Goal: Task Accomplishment & Management: Use online tool/utility

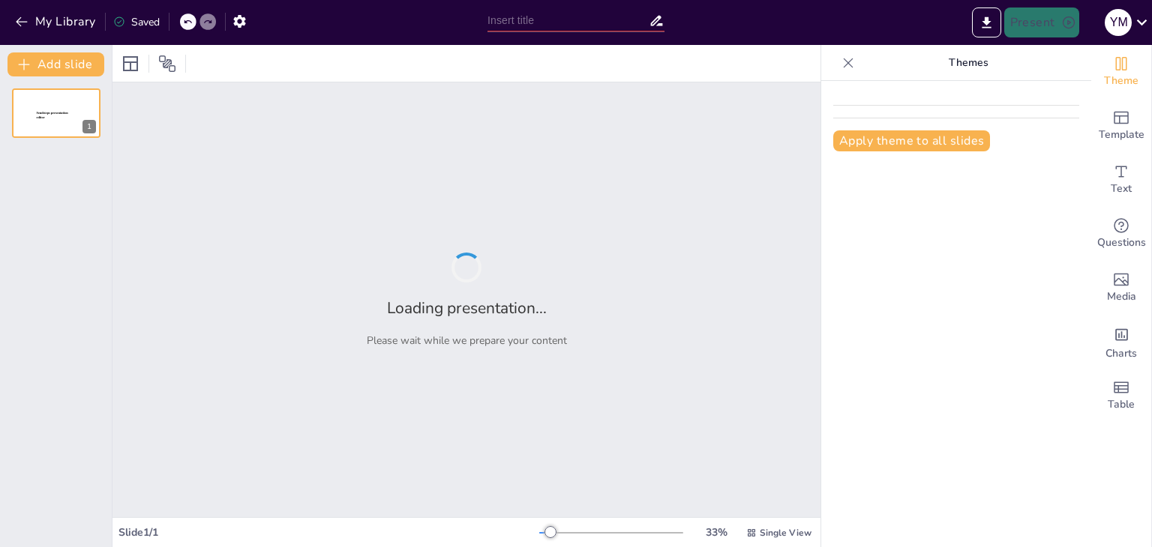
type input "New Sendsteps"
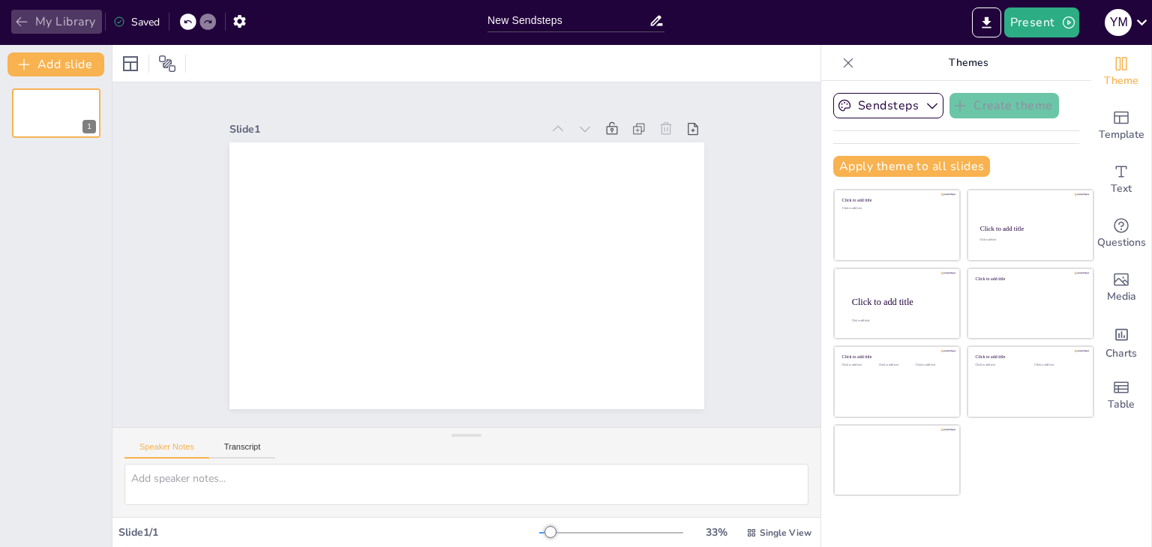
click at [19, 12] on button "My Library" at bounding box center [56, 22] width 91 height 24
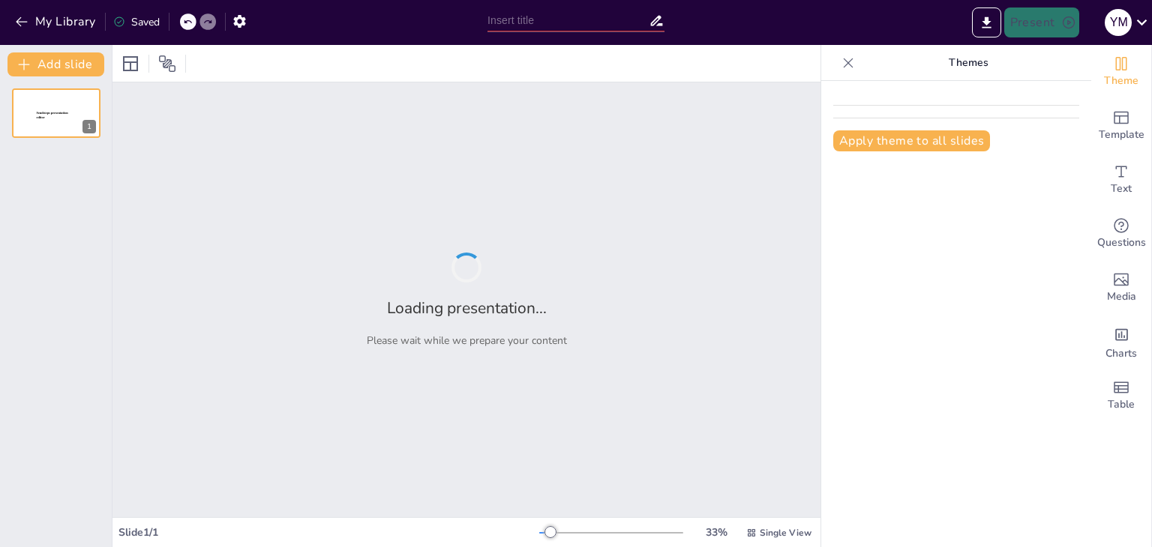
type input "como realizar una exposicion oral"
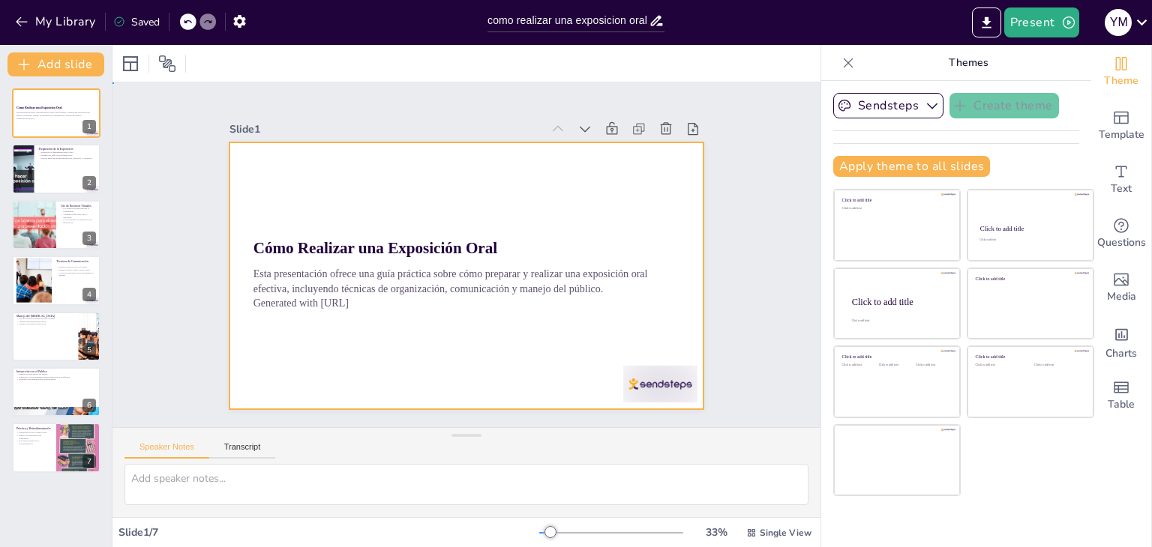
click at [492, 187] on div at bounding box center [473, 274] width 534 height 401
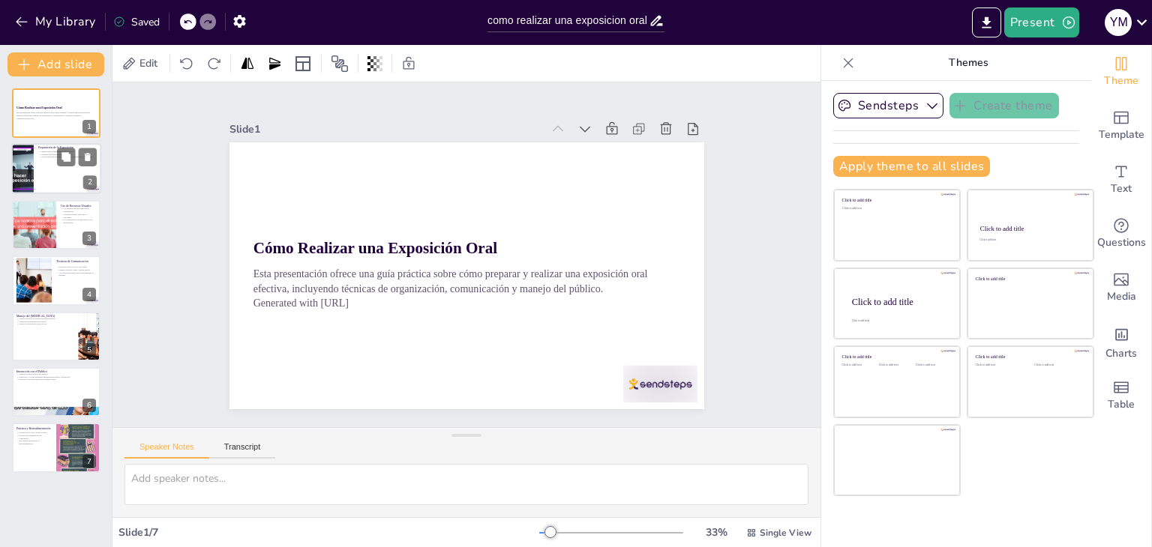
click at [12, 174] on div at bounding box center [23, 169] width 90 height 51
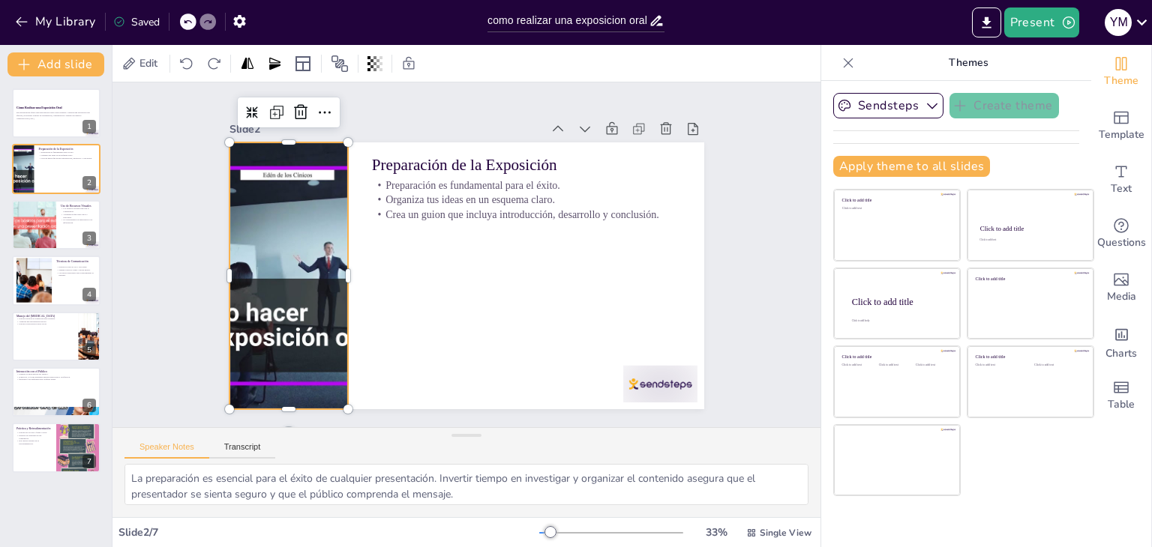
click at [251, 187] on div at bounding box center [295, 202] width 542 height 437
click at [35, 286] on div at bounding box center [34, 281] width 88 height 46
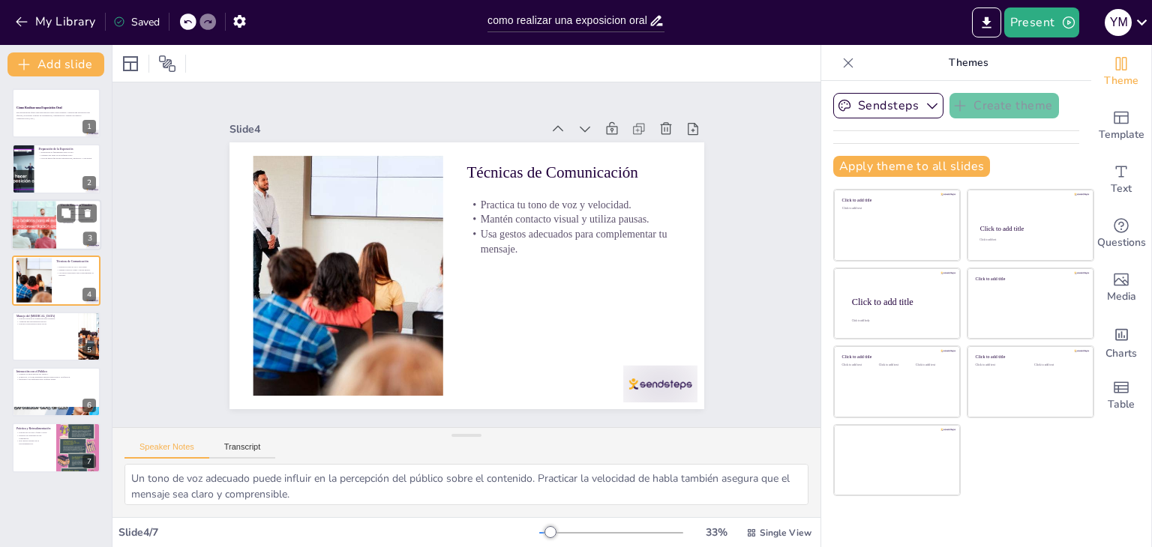
click at [39, 210] on div at bounding box center [33, 224] width 97 height 51
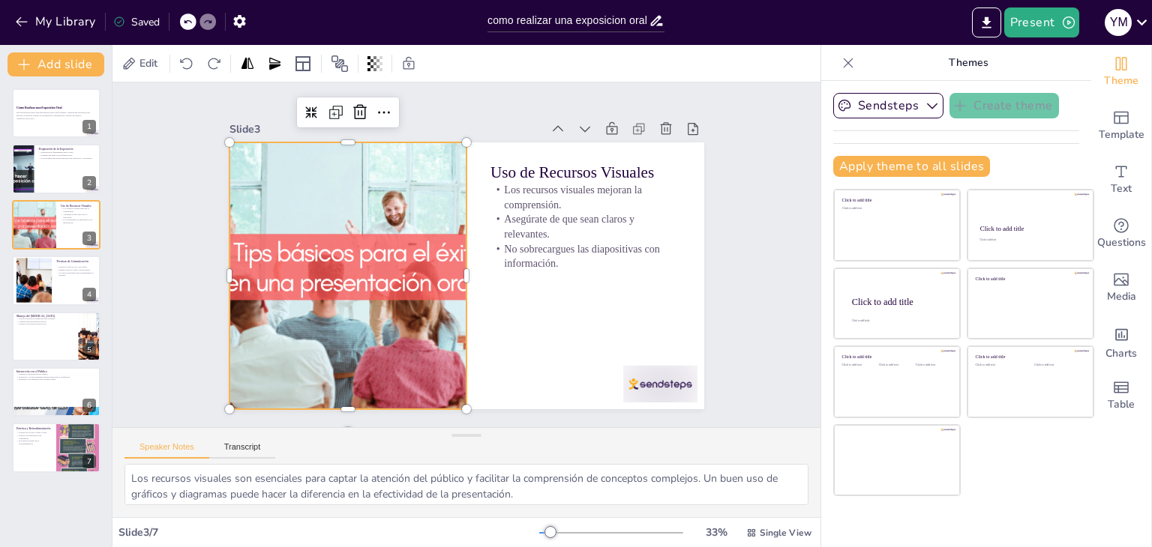
click at [280, 281] on div at bounding box center [346, 250] width 554 height 367
click at [280, 256] on div at bounding box center [349, 225] width 574 height 451
click at [28, 331] on div at bounding box center [56, 336] width 90 height 51
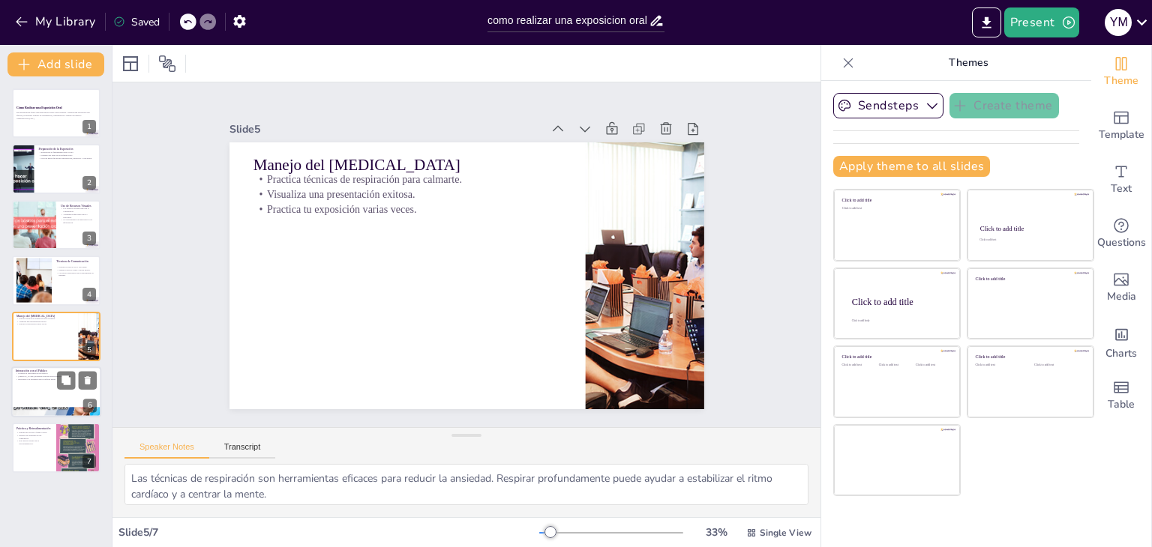
click at [34, 395] on div at bounding box center [56, 392] width 90 height 51
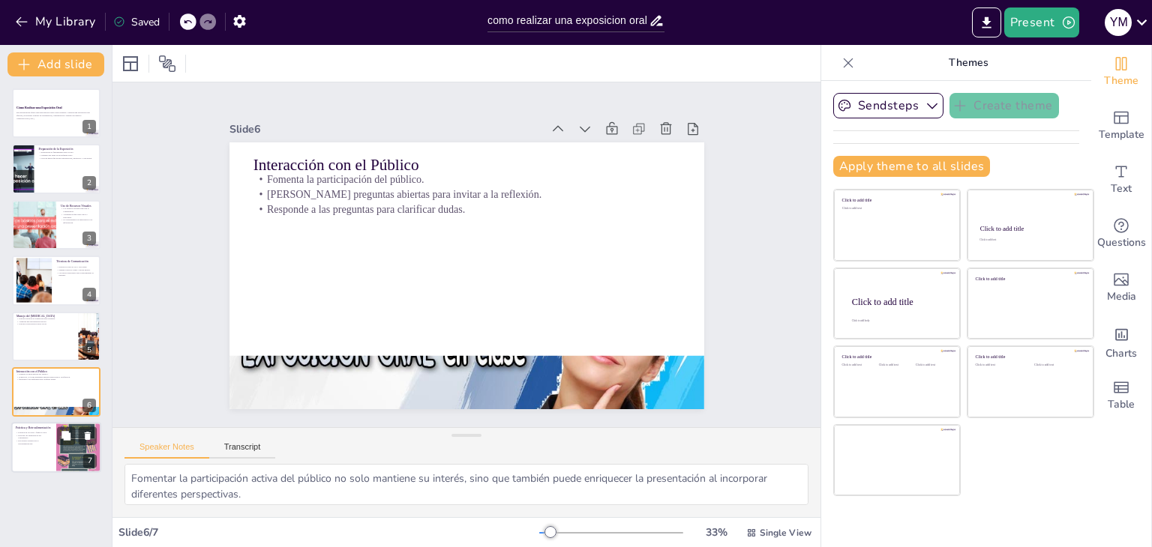
click at [33, 461] on div at bounding box center [56, 448] width 90 height 51
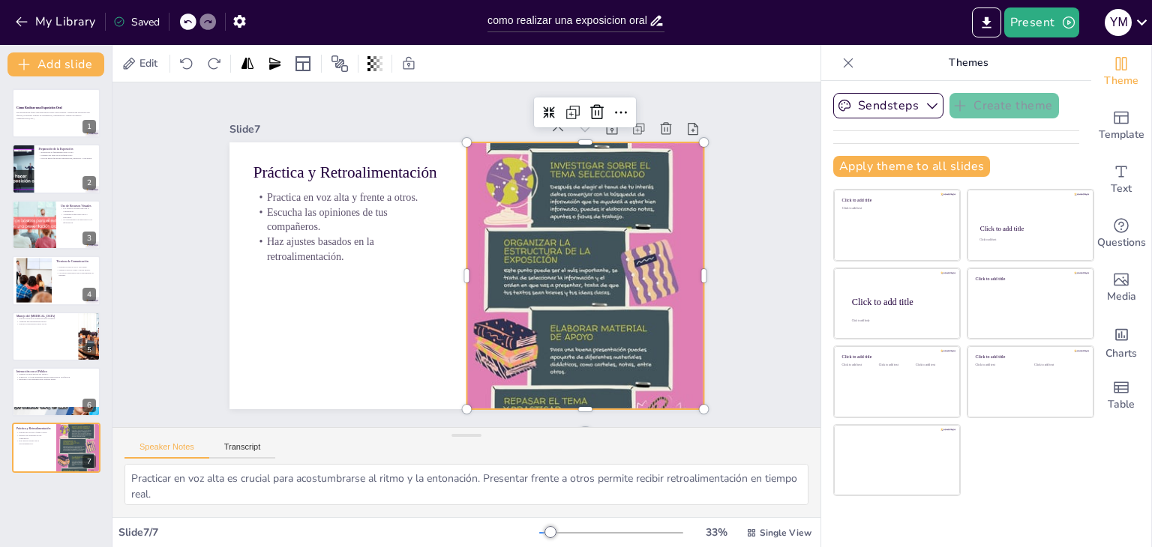
click at [564, 269] on div at bounding box center [558, 332] width 502 height 632
click at [607, 347] on div at bounding box center [572, 311] width 409 height 637
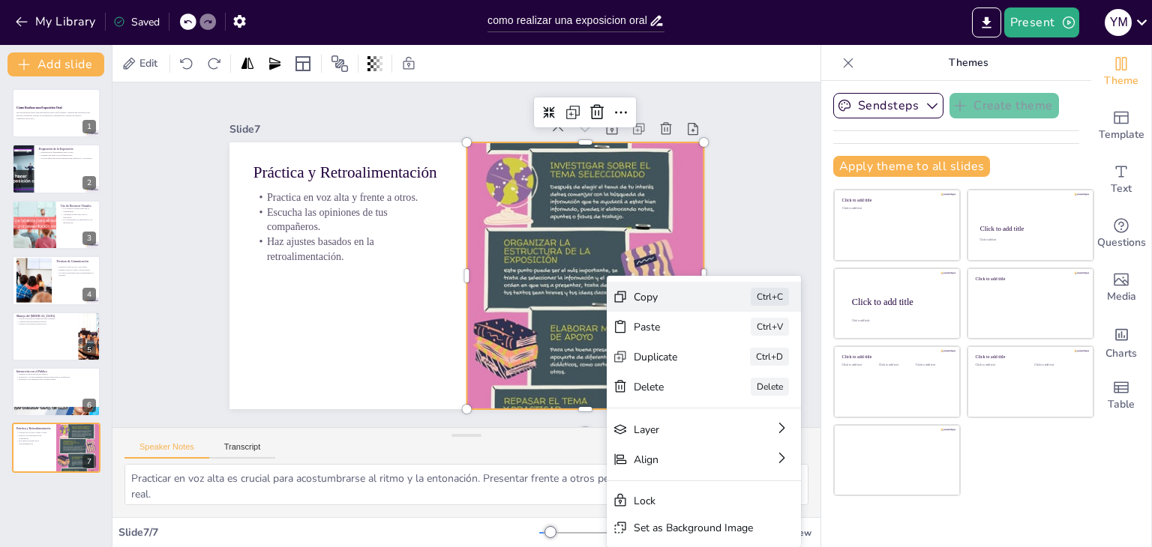
click at [171, 313] on div "Copy" at bounding box center [136, 340] width 69 height 55
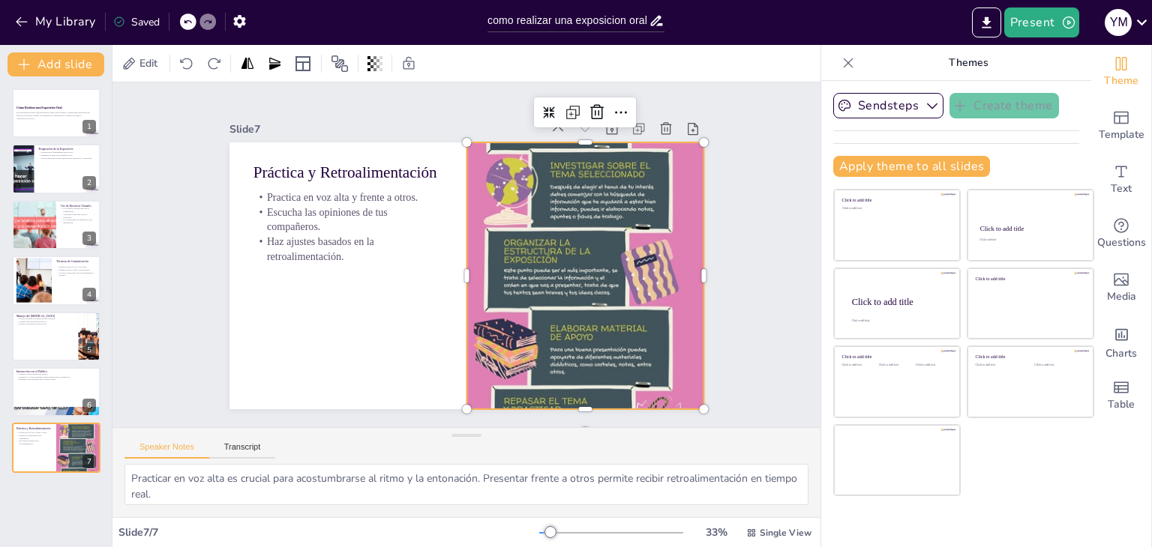
click at [604, 226] on div at bounding box center [353, 296] width 502 height 632
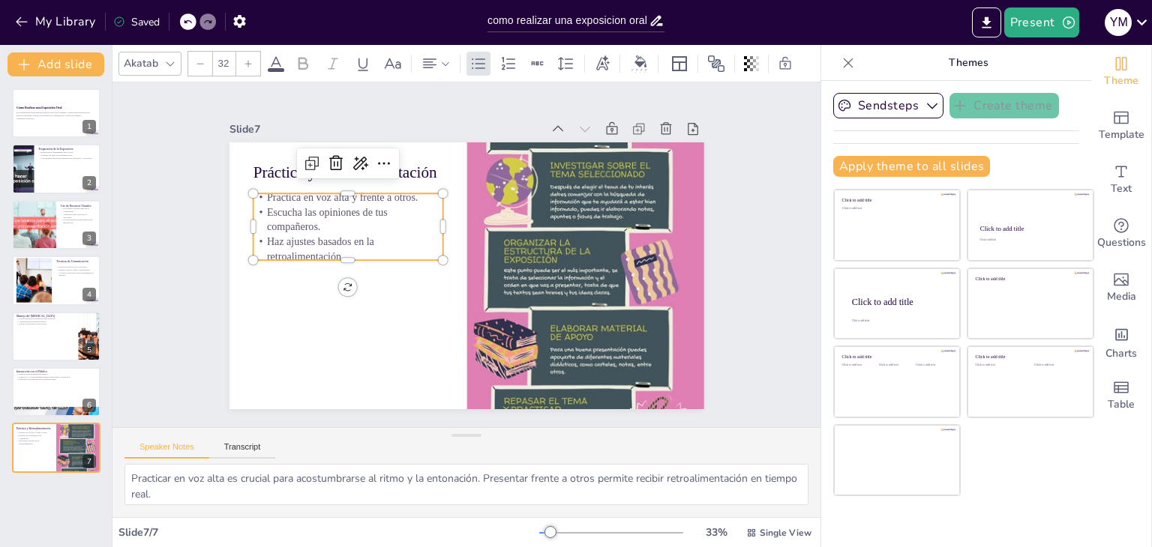
click at [466, 238] on p "Haz ajustes basados en la retroalimentación." at bounding box center [509, 144] width 87 height 190
click at [78, 228] on div at bounding box center [56, 224] width 90 height 51
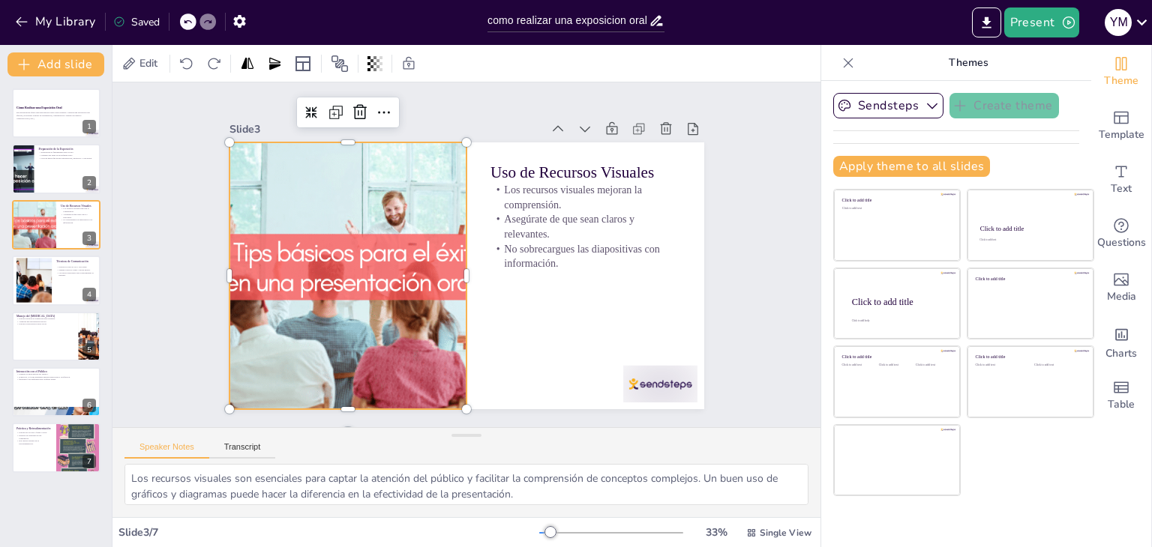
click at [411, 270] on div at bounding box center [499, 370] width 319 height 535
click at [138, 73] on div "Edit" at bounding box center [140, 64] width 45 height 24
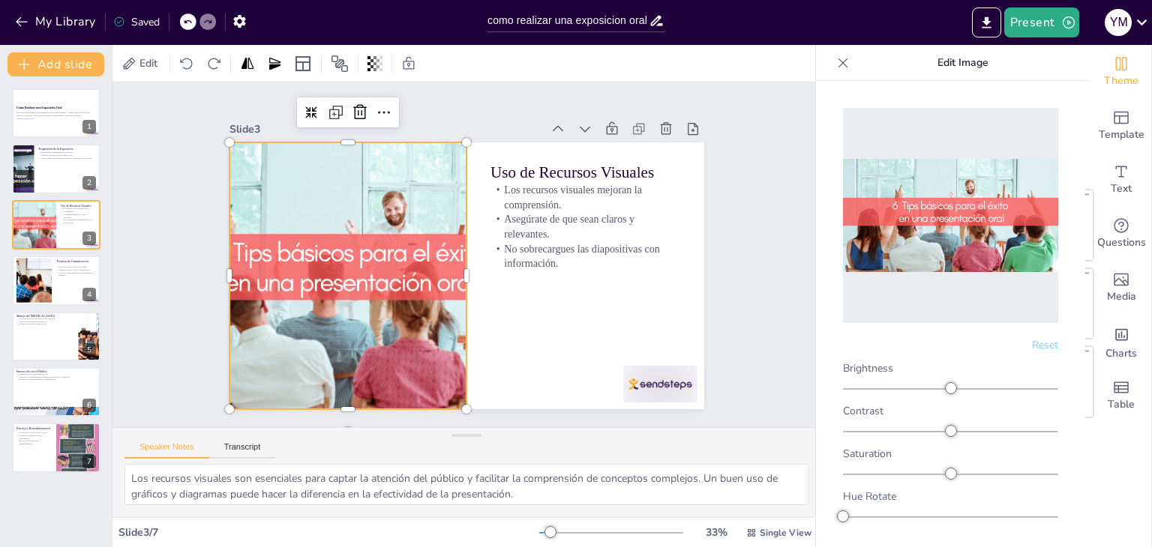
drag, startPoint x: 938, startPoint y: 386, endPoint x: 897, endPoint y: 389, distance: 40.6
click at [897, 389] on div "Brightness Contrast Saturation Hue Rotate Grayscale Blur" at bounding box center [950, 484] width 215 height 247
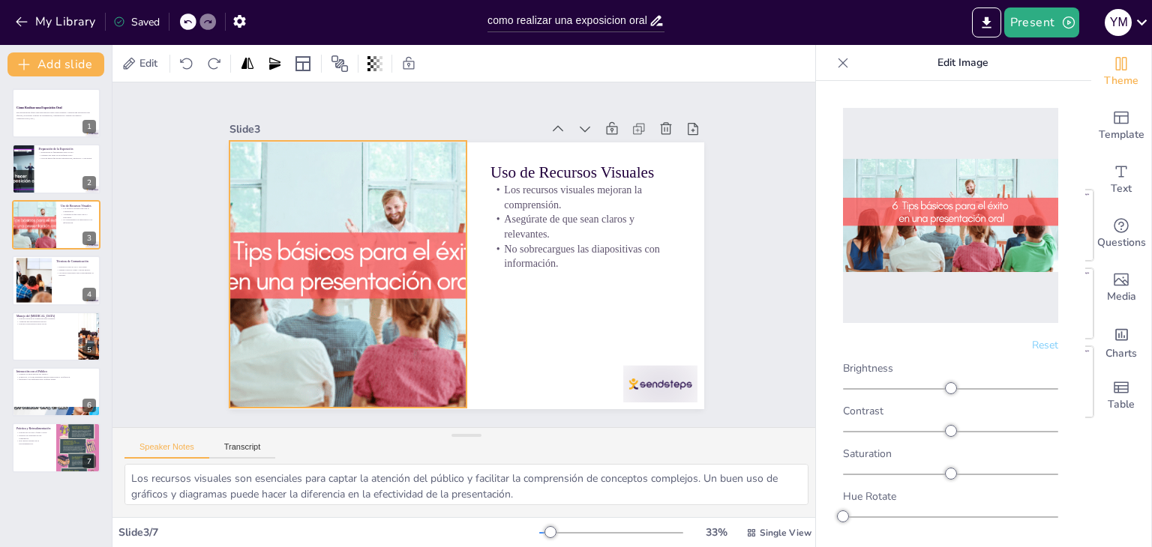
click at [453, 273] on div at bounding box center [411, 148] width 412 height 568
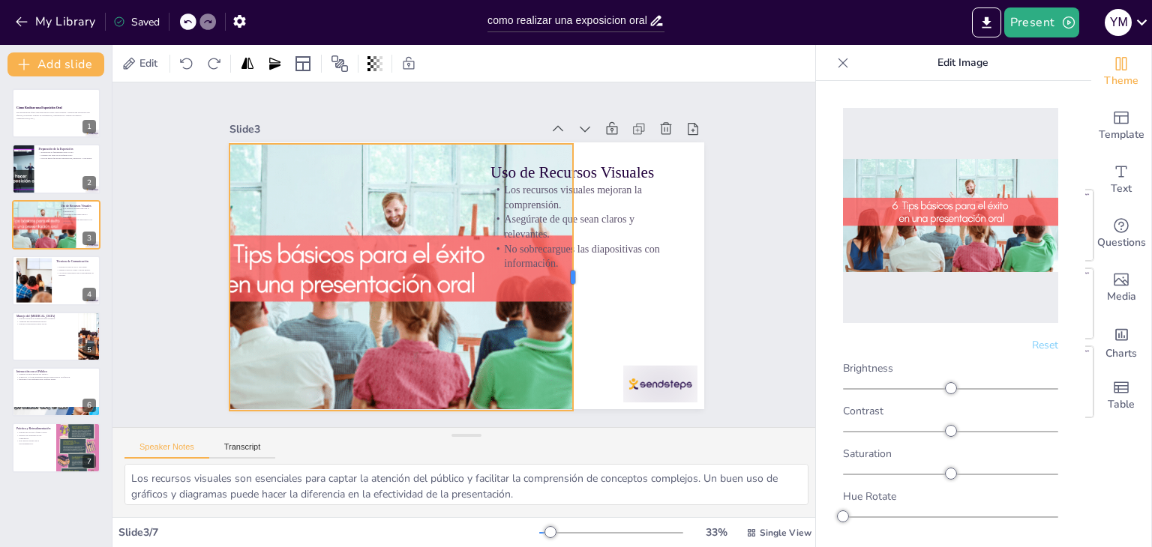
drag, startPoint x: 457, startPoint y: 271, endPoint x: 565, endPoint y: 175, distance: 144.4
click at [565, 197] on div at bounding box center [559, 321] width 119 height 249
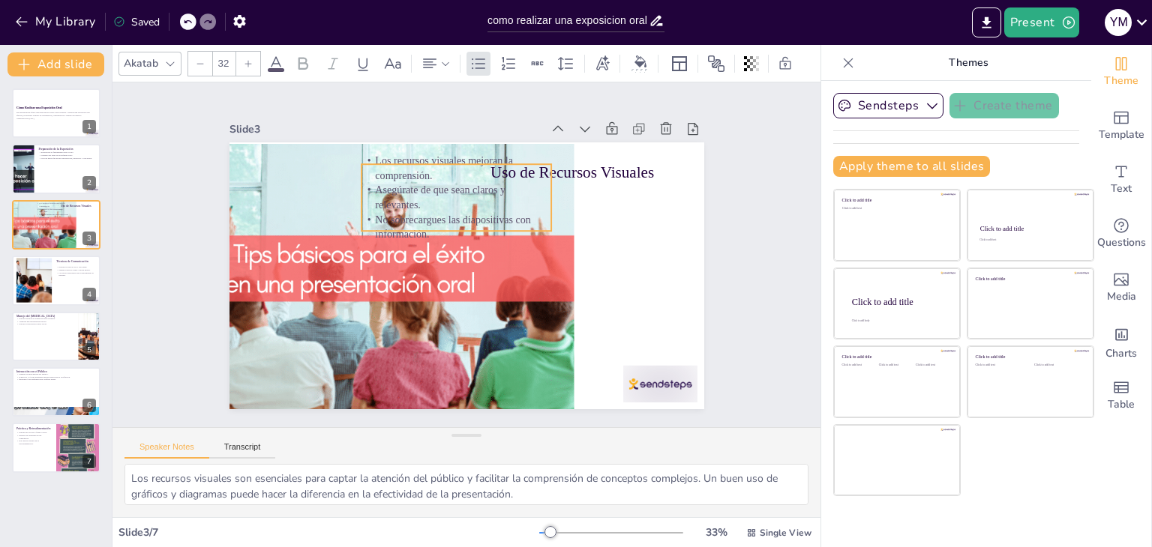
drag, startPoint x: 598, startPoint y: 181, endPoint x: 468, endPoint y: 152, distance: 133.5
click at [468, 152] on p "Los recursos visuales mejoran la comprensión." at bounding box center [516, 183] width 160 height 149
click at [746, 235] on div "Slide 1 Cómo Realizar una Exposición Oral Esta presentación ofrece una guía prá…" at bounding box center [466, 254] width 730 height 756
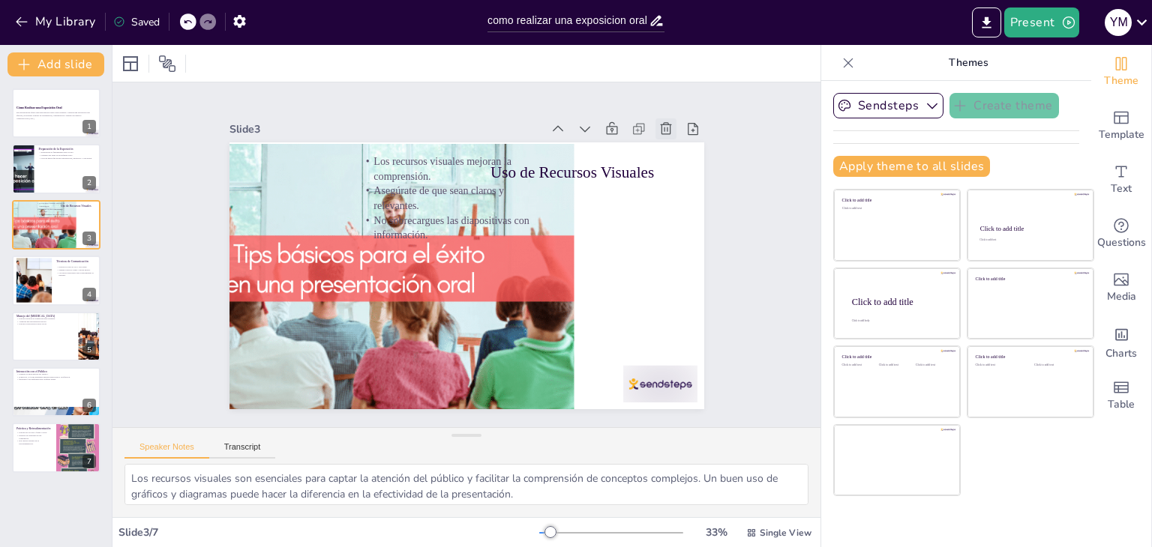
click at [692, 235] on icon at bounding box center [702, 245] width 20 height 20
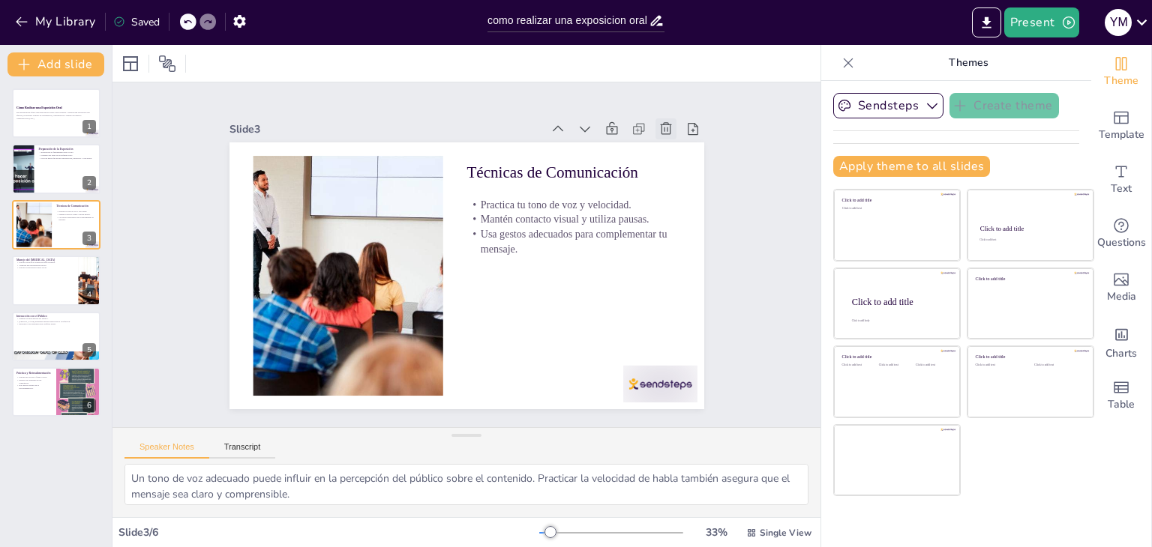
click at [686, 187] on icon at bounding box center [695, 196] width 19 height 19
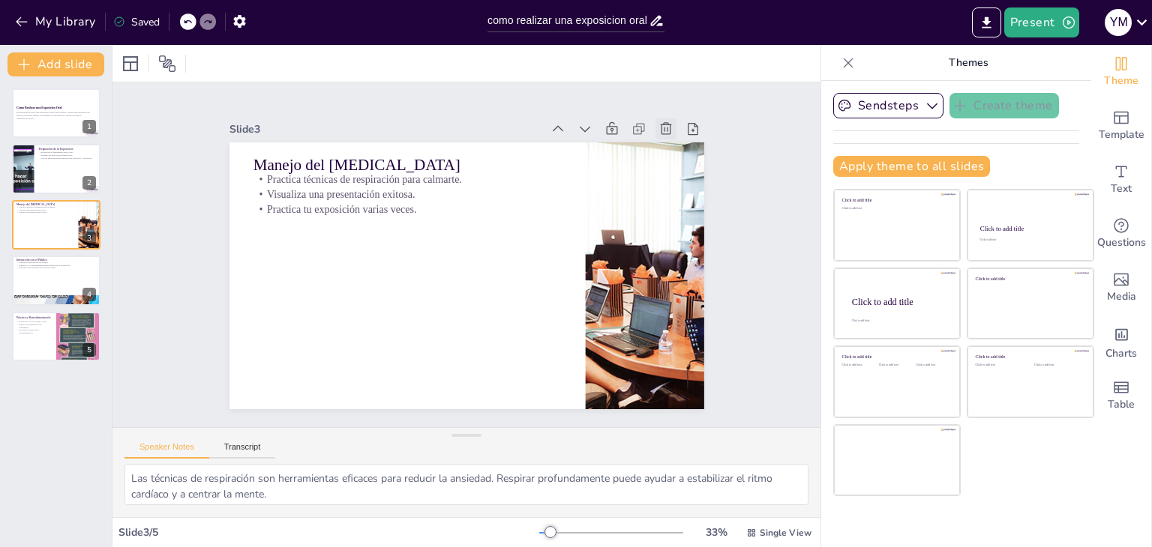
click at [683, 308] on icon at bounding box center [693, 318] width 21 height 21
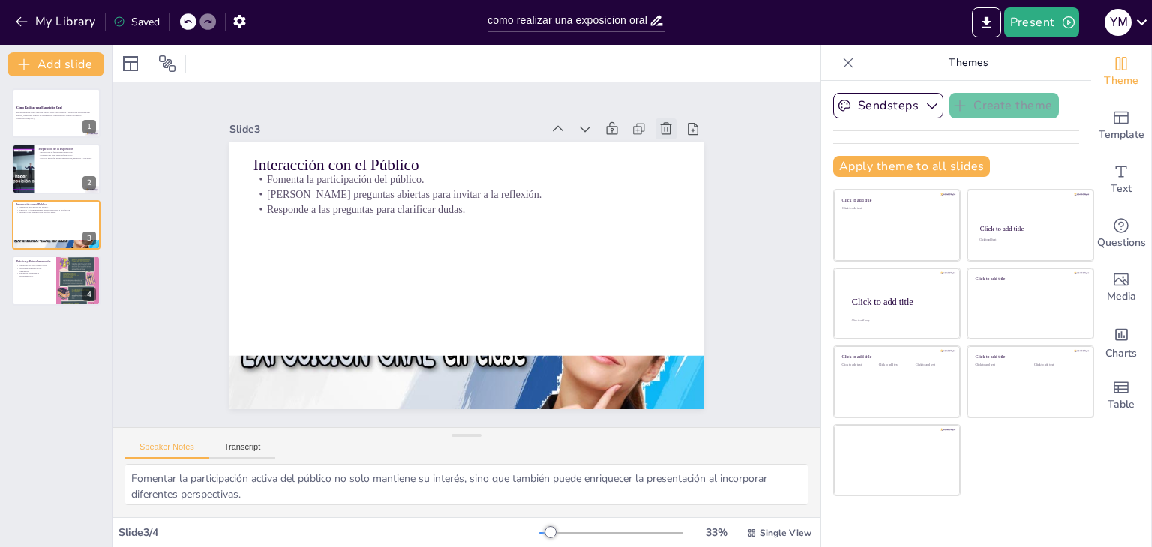
click at [690, 211] on icon at bounding box center [699, 220] width 19 height 19
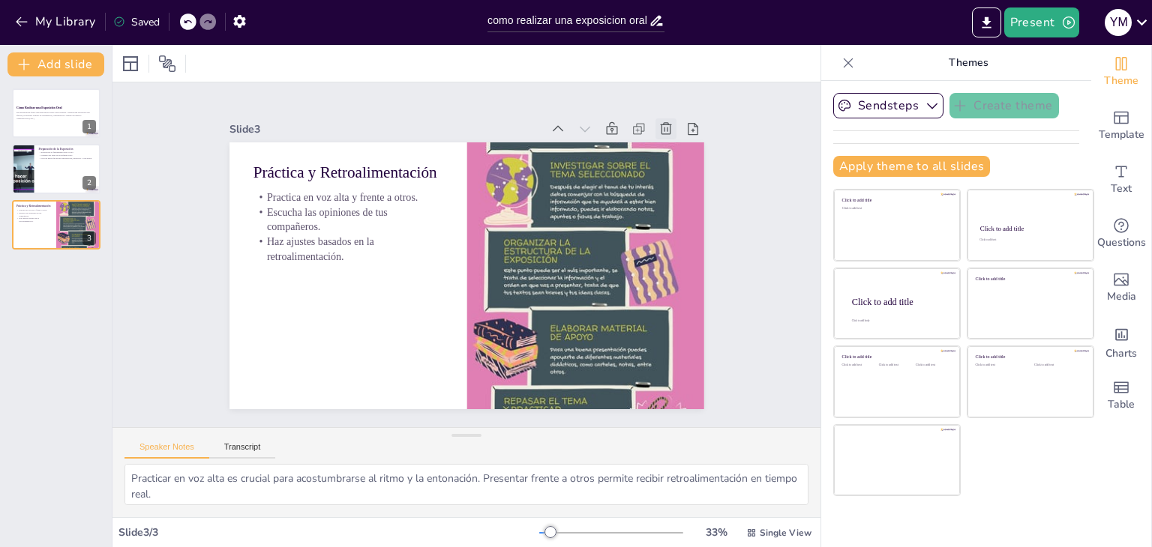
click at [294, 113] on icon at bounding box center [284, 103] width 19 height 19
type textarea "La preparación es esencial para el éxito de cualquier presentación. Invertir ti…"
click at [0, 0] on icon at bounding box center [0, 0] width 0 height 0
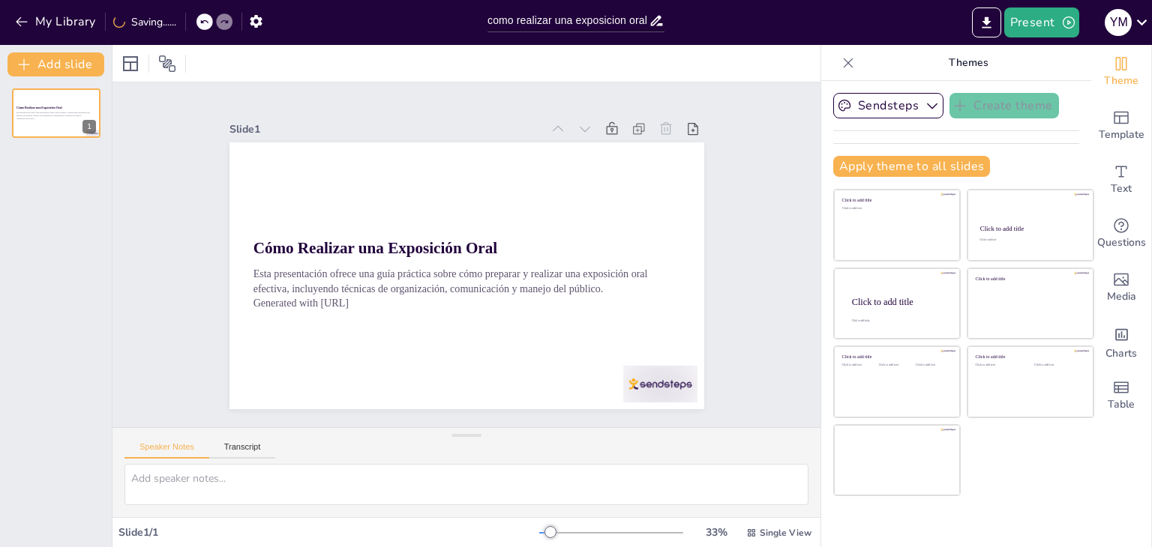
click at [686, 187] on icon at bounding box center [695, 196] width 19 height 19
click at [467, 29] on icon at bounding box center [457, 19] width 20 height 20
click at [679, 164] on icon at bounding box center [688, 173] width 18 height 18
